Goal: Task Accomplishment & Management: Use online tool/utility

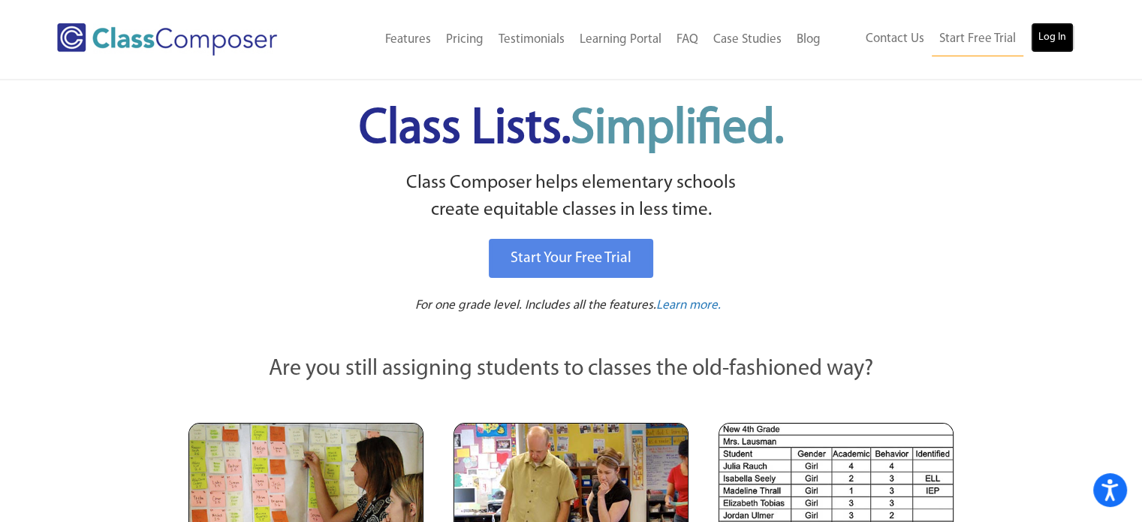
click at [1059, 35] on link "Log In" at bounding box center [1052, 38] width 43 height 30
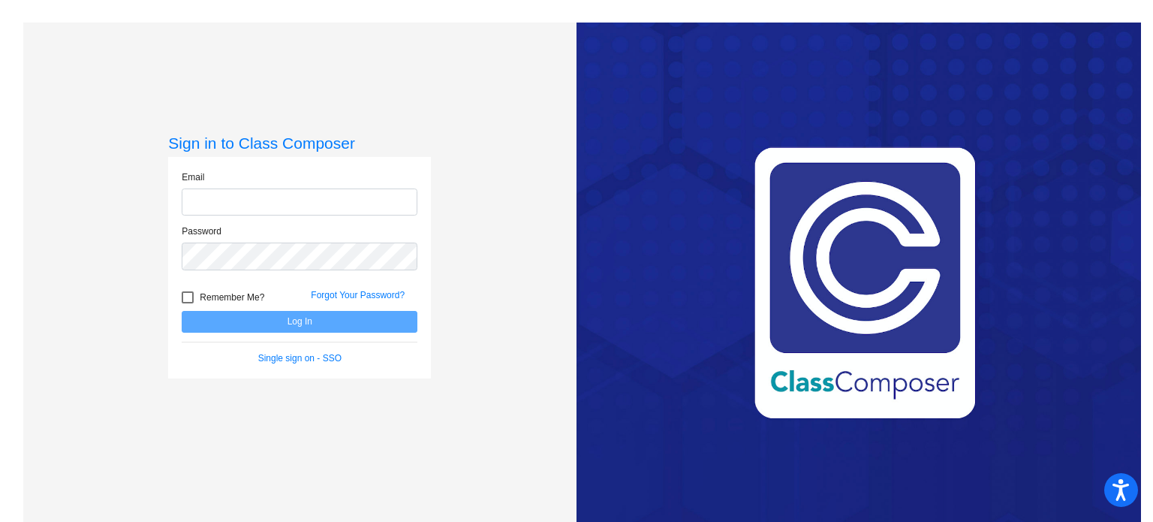
type input "[EMAIL_ADDRESS][DOMAIN_NAME]"
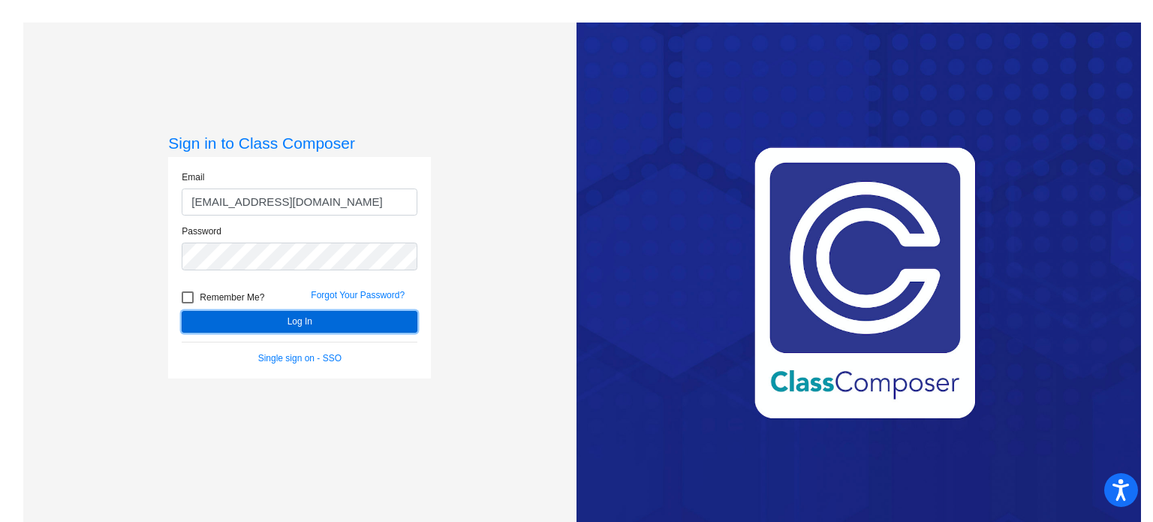
click at [278, 321] on button "Log In" at bounding box center [300, 322] width 236 height 22
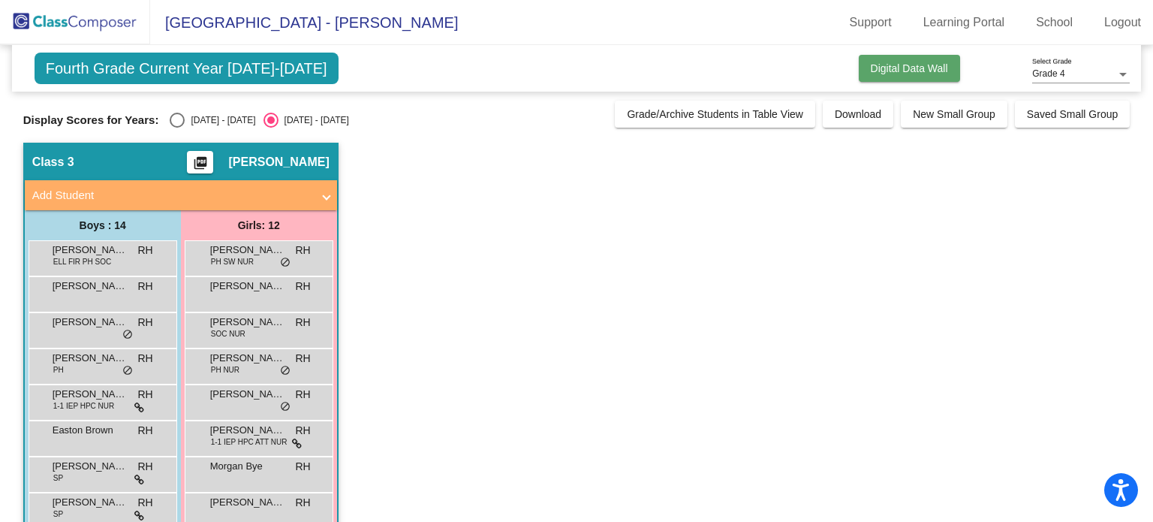
click at [893, 65] on span "Digital Data Wall" at bounding box center [909, 68] width 77 height 12
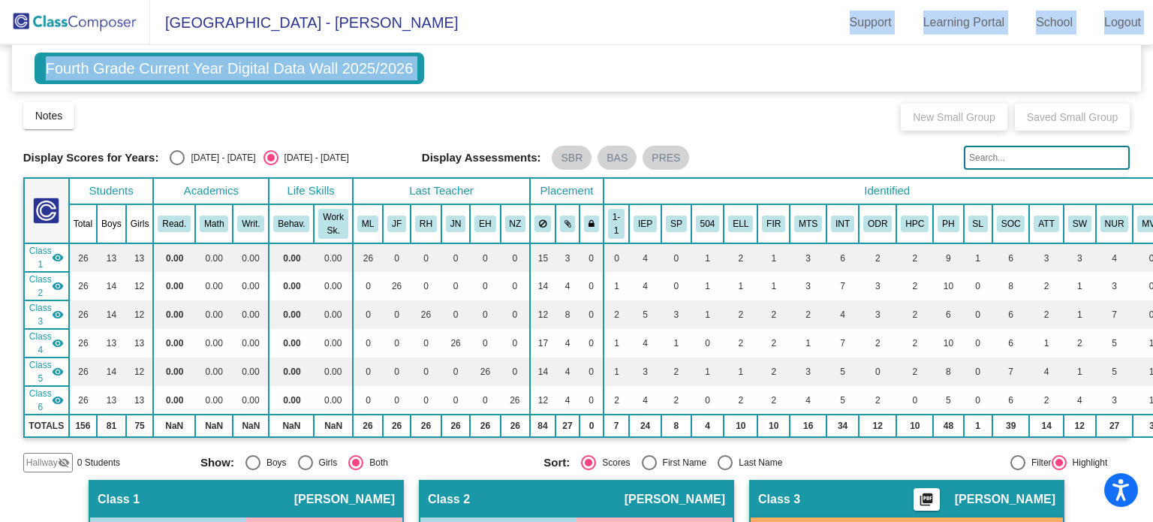
drag, startPoint x: 709, startPoint y: 112, endPoint x: 718, endPoint y: 17, distance: 95.0
click at [718, 17] on app-root "South/[GEOGRAPHIC_DATA] - [PERSON_NAME] Support Learning Portal School Logout h…" at bounding box center [576, 261] width 1153 height 522
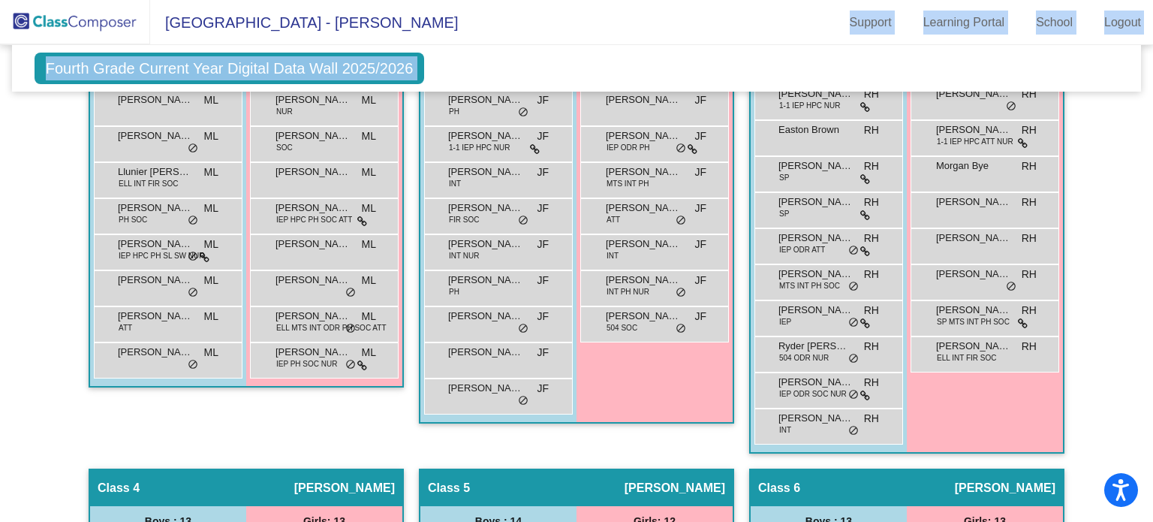
scroll to position [643, 0]
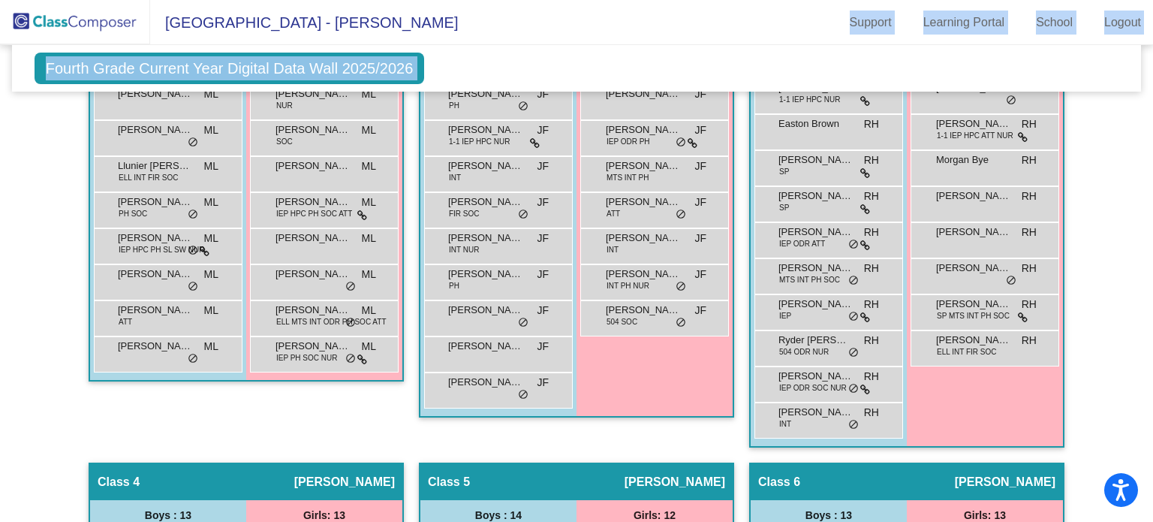
click at [1076, 300] on div "Hallway - Hallway Class picture_as_pdf Add Student First Name Last Name Student…" at bounding box center [576, 447] width 1107 height 1222
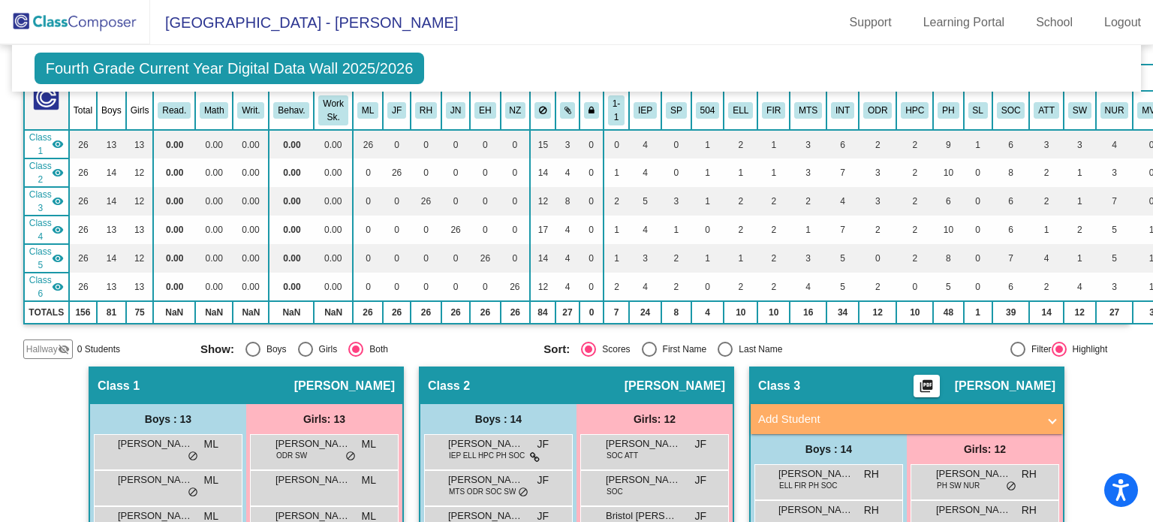
scroll to position [0, 0]
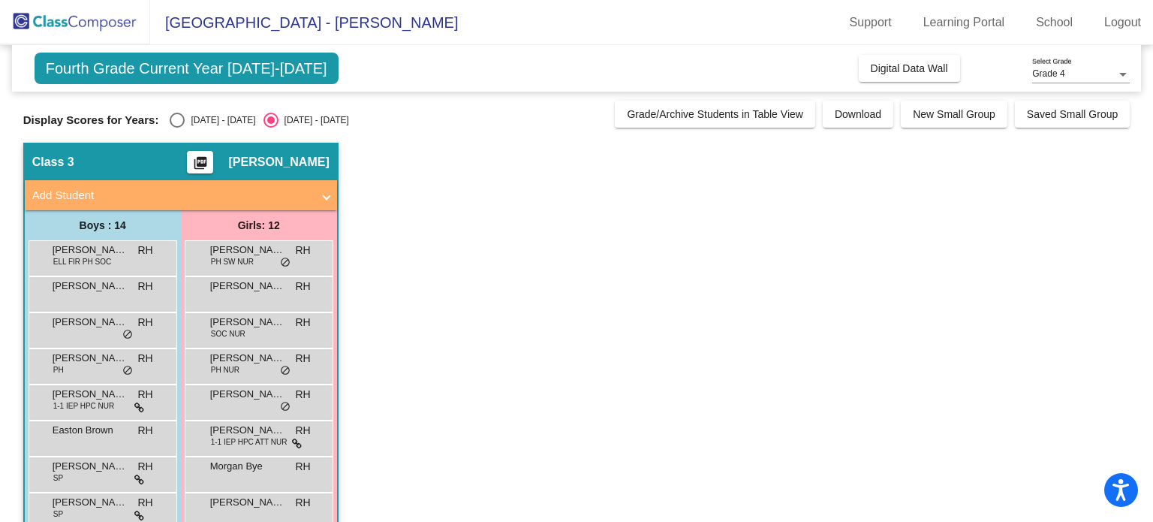
click at [217, 113] on div "2024 - 2025" at bounding box center [220, 120] width 71 height 14
click at [177, 128] on input "2024 - 2025" at bounding box center [176, 128] width 1 height 1
radio input "true"
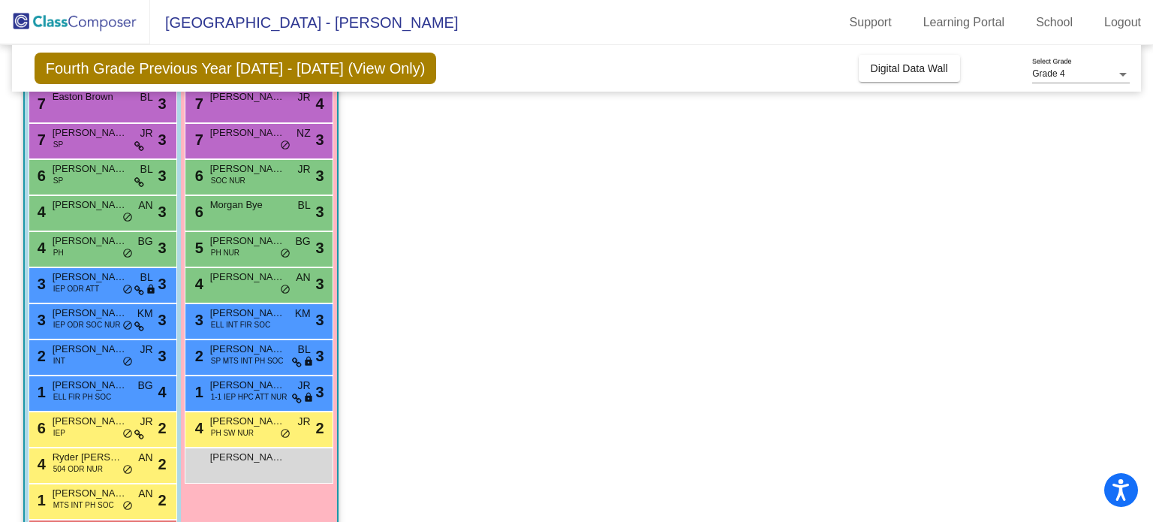
scroll to position [189, 0]
click at [91, 393] on span "ELL FIR PH SOC" at bounding box center [82, 396] width 58 height 11
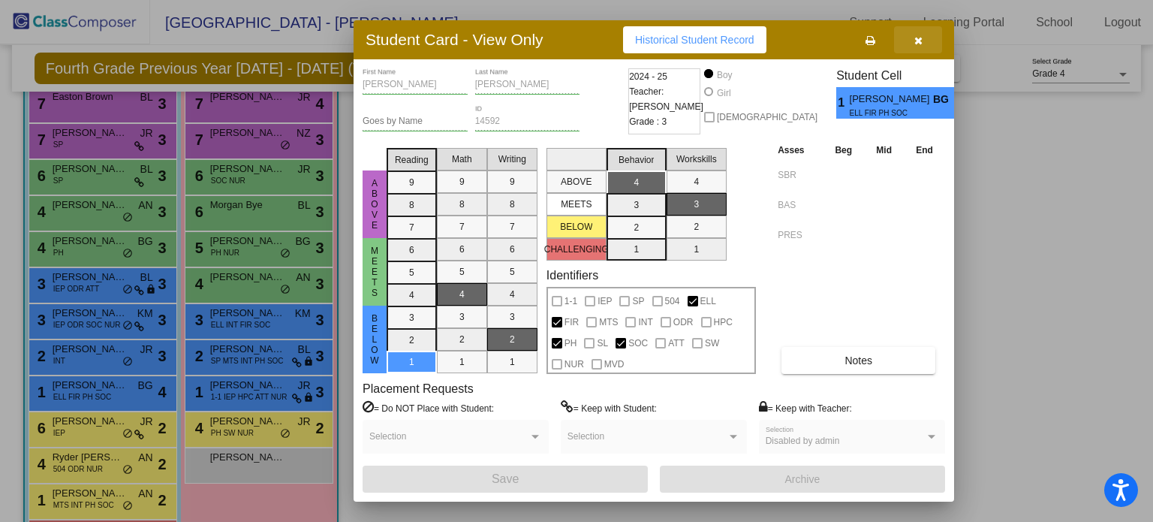
click at [919, 39] on icon "button" at bounding box center [918, 40] width 8 height 11
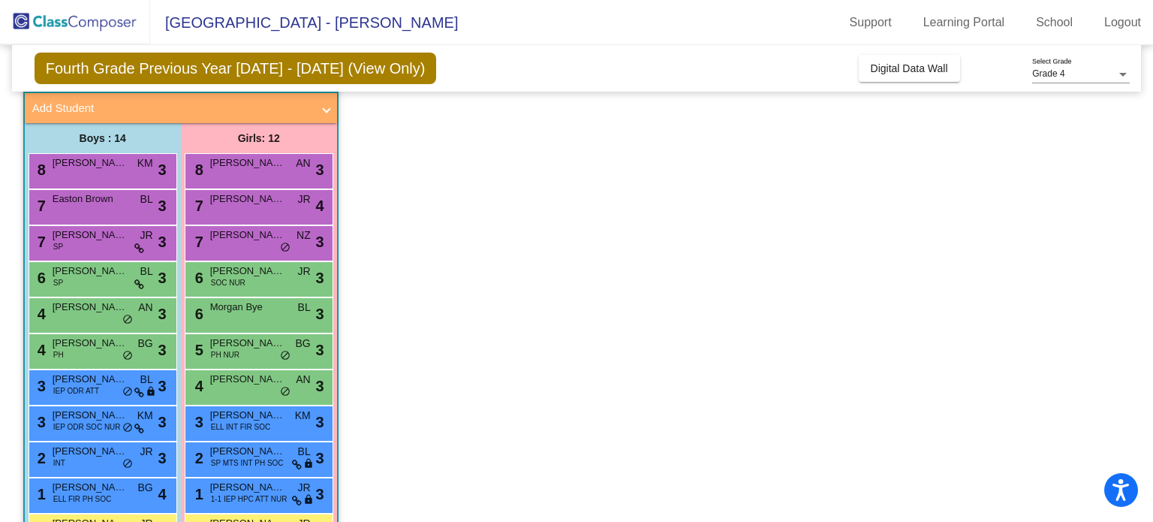
scroll to position [0, 0]
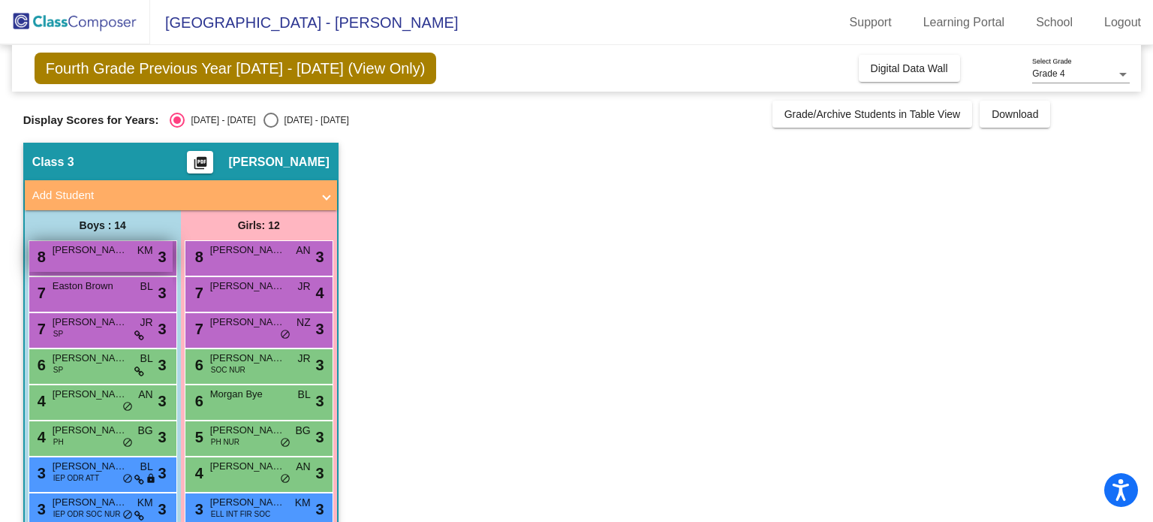
click at [123, 257] on div "8 Beau Weideman KM lock do_not_disturb_alt 3" at bounding box center [100, 256] width 143 height 31
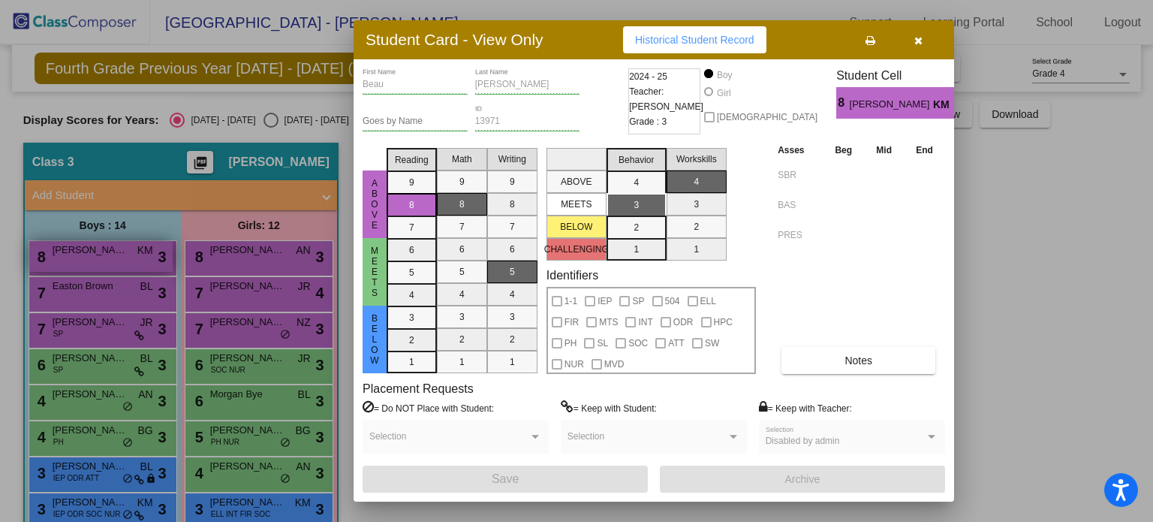
click at [123, 257] on div at bounding box center [576, 261] width 1153 height 522
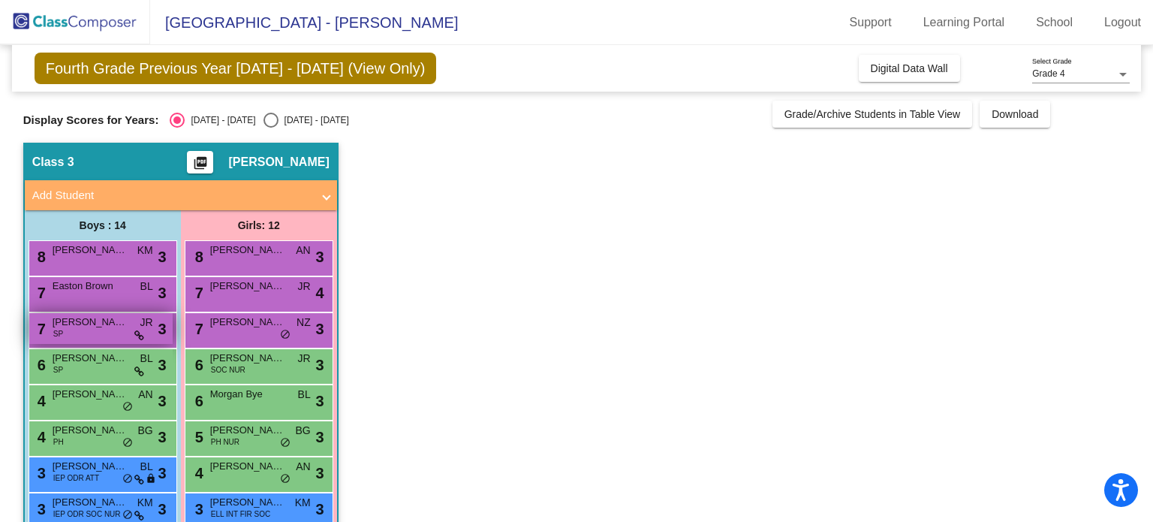
click at [108, 325] on span "Henry Lundgren" at bounding box center [90, 322] width 75 height 15
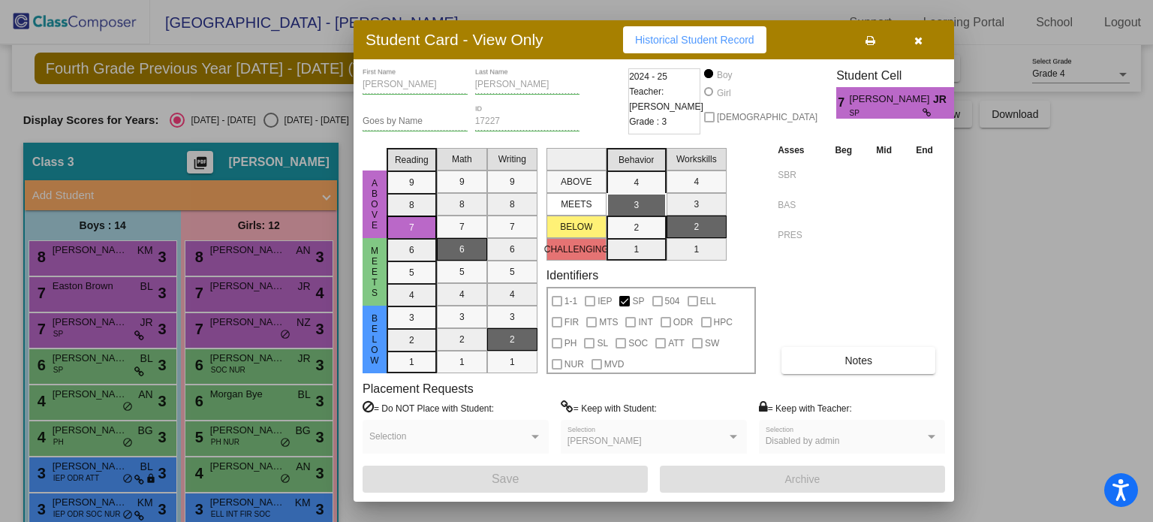
click at [913, 44] on button "button" at bounding box center [918, 39] width 48 height 27
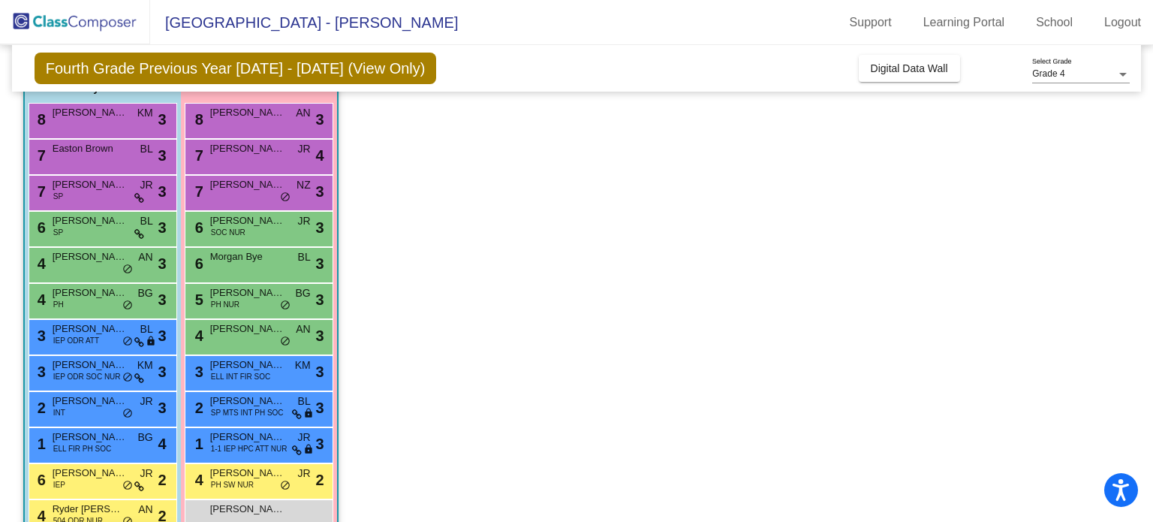
scroll to position [138, 0]
click at [243, 193] on div "7 Savannah Hensley NZ lock do_not_disturb_alt 3" at bounding box center [258, 190] width 143 height 31
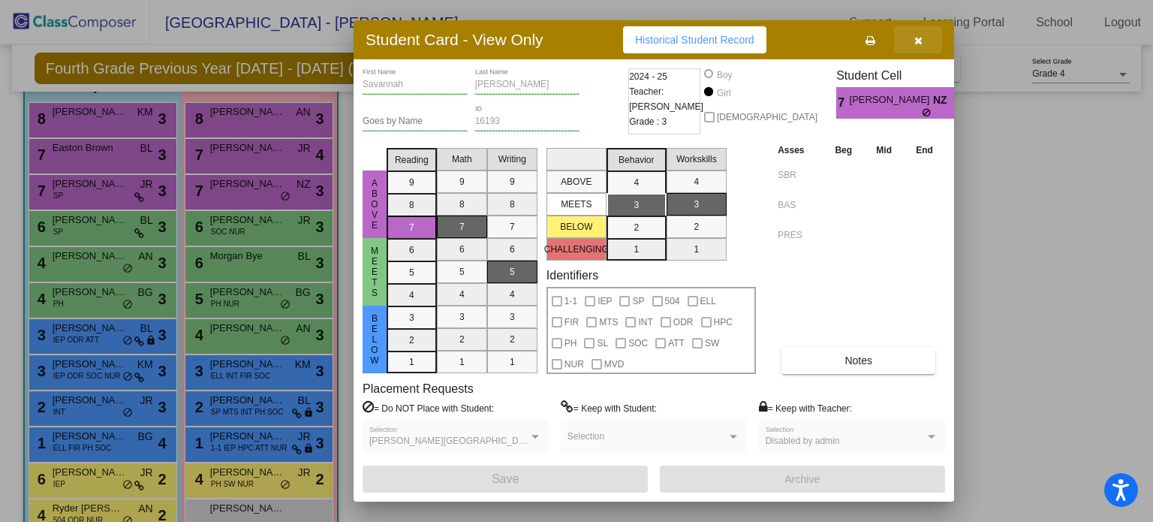
click at [925, 43] on button "button" at bounding box center [918, 39] width 48 height 27
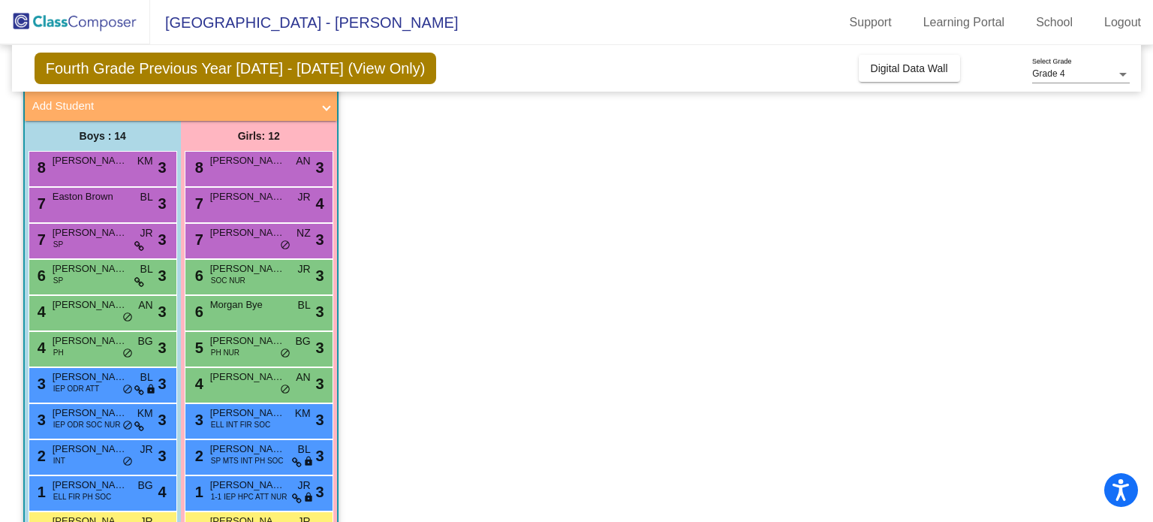
scroll to position [93, 0]
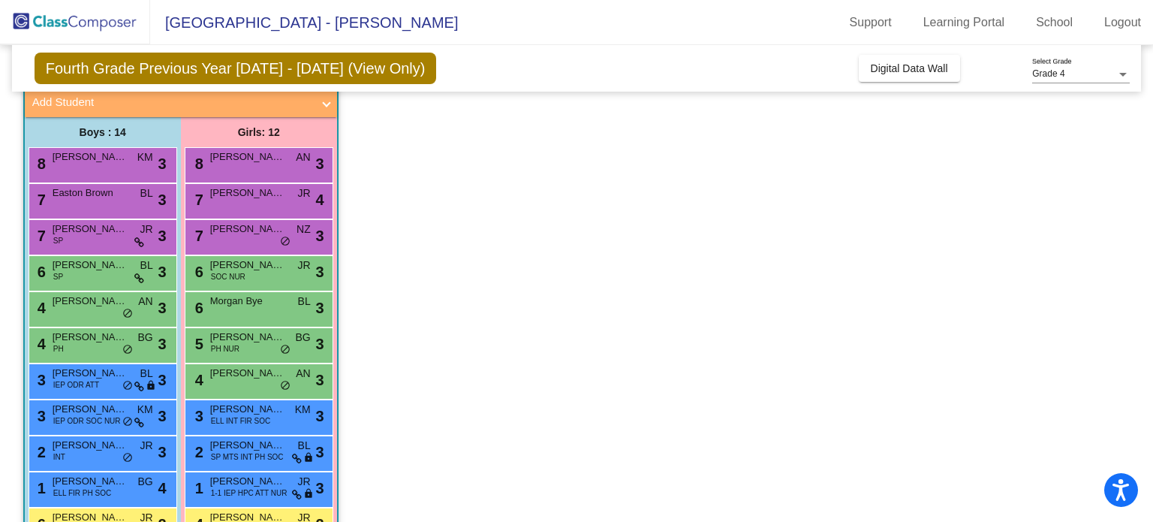
drag, startPoint x: 596, startPoint y: 302, endPoint x: 523, endPoint y: 283, distance: 75.9
click at [523, 283] on app-classroom "Class 3 picture_as_pdf Ryan Hassing Add Student First Name Last Name Student Id…" at bounding box center [576, 363] width 1107 height 626
click at [262, 235] on span "Savannah Hensley" at bounding box center [247, 228] width 75 height 15
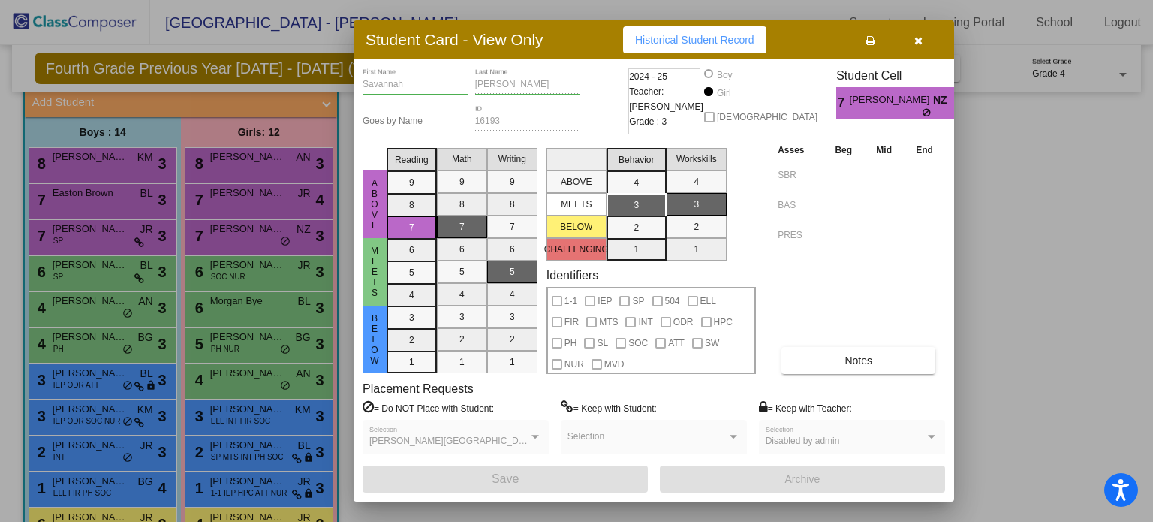
click at [1015, 276] on div at bounding box center [576, 261] width 1153 height 522
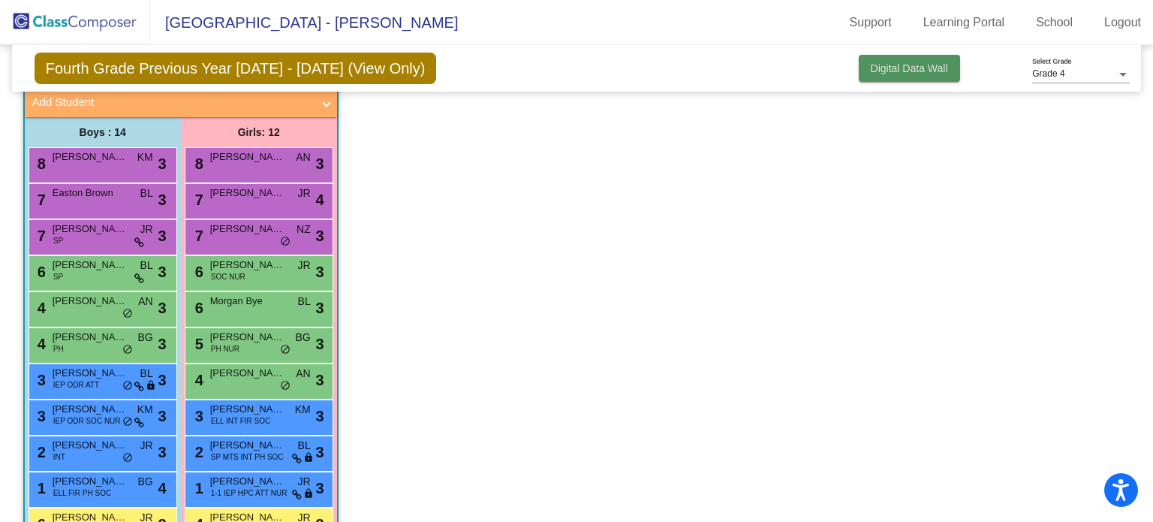
click at [874, 56] on button "Digital Data Wall" at bounding box center [909, 68] width 101 height 27
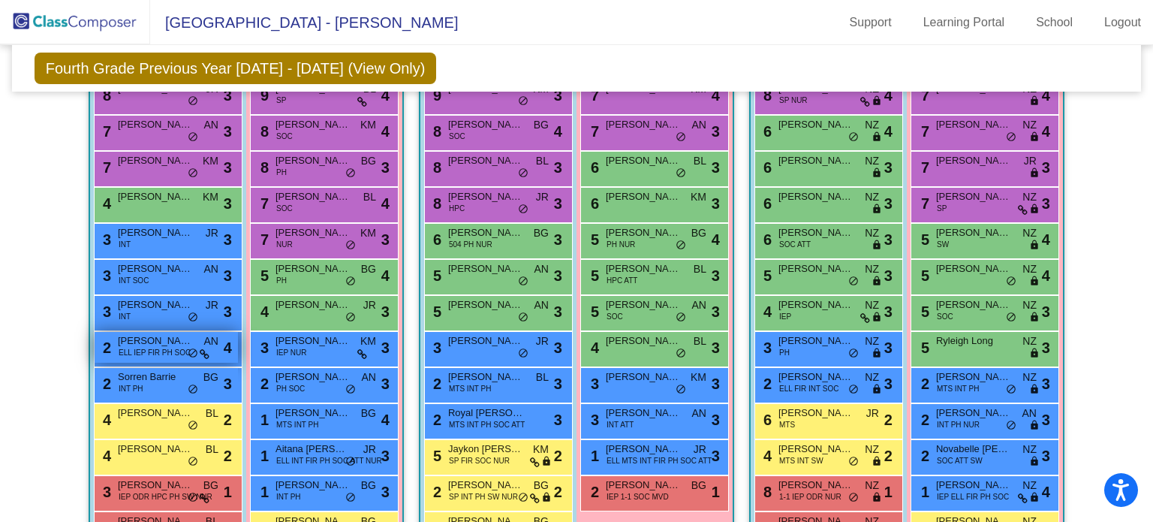
scroll to position [1041, 0]
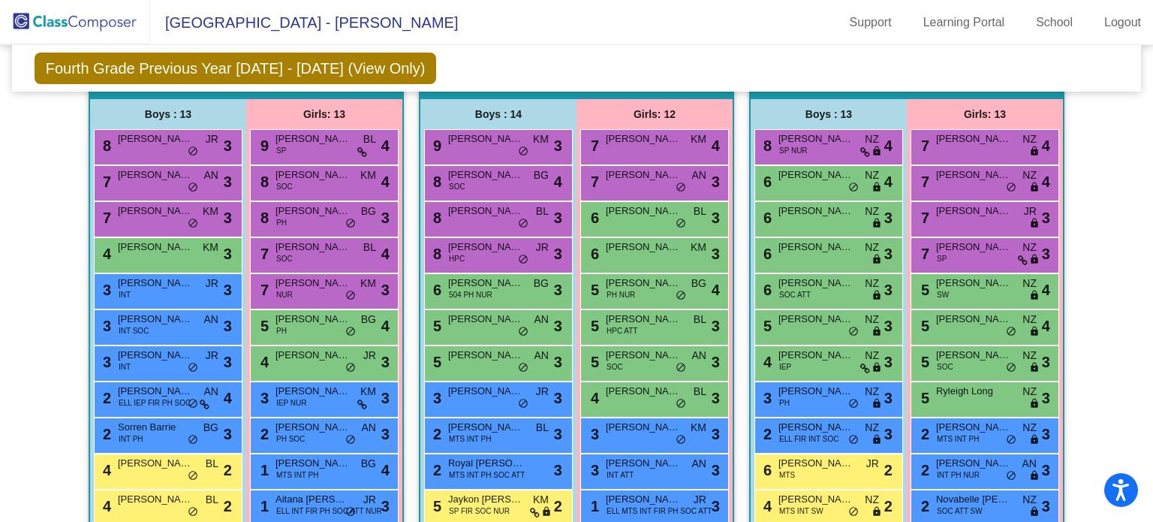
click at [501, 36] on mat-toolbar "South/North Elementary School - Ryan Support Learning Portal School Logout" at bounding box center [576, 22] width 1153 height 45
click at [507, 51] on div "Fourth Grade Previous Year 2024 - 2025 (View Only) Add, Move, or Retain Student…" at bounding box center [577, 68] width 1130 height 47
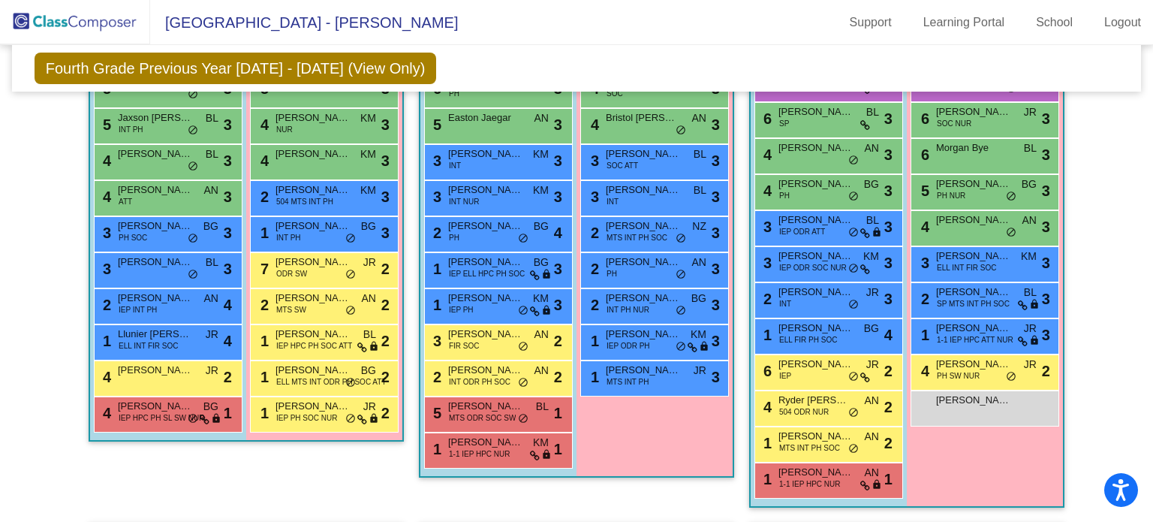
scroll to position [352, 0]
